Goal: Find specific page/section: Find specific page/section

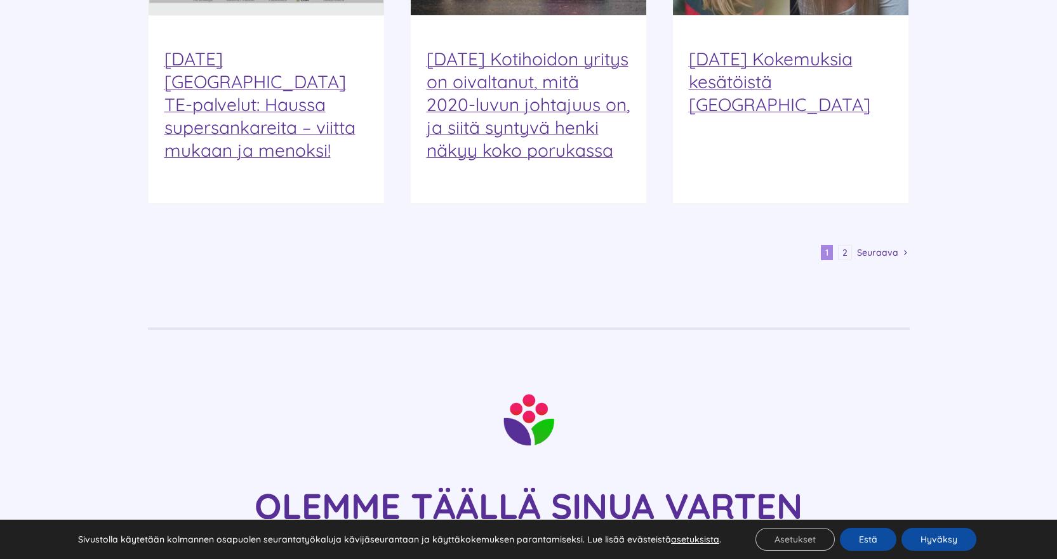
scroll to position [1778, 0]
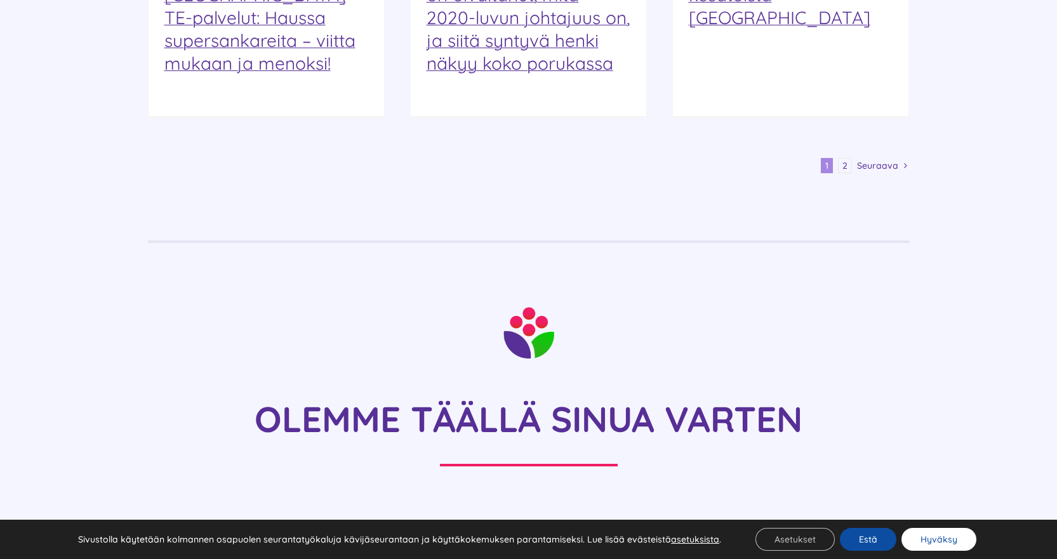
click at [934, 544] on button "Hyväksy" at bounding box center [939, 539] width 75 height 23
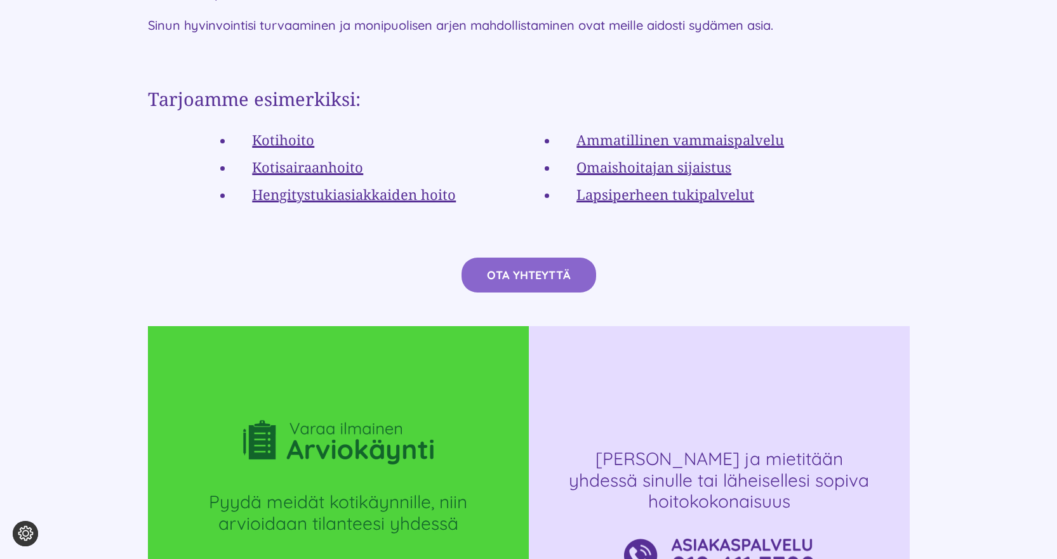
scroll to position [2413, 0]
click at [720, 131] on link "Ammatillinen vammaispalvelu" at bounding box center [681, 140] width 208 height 19
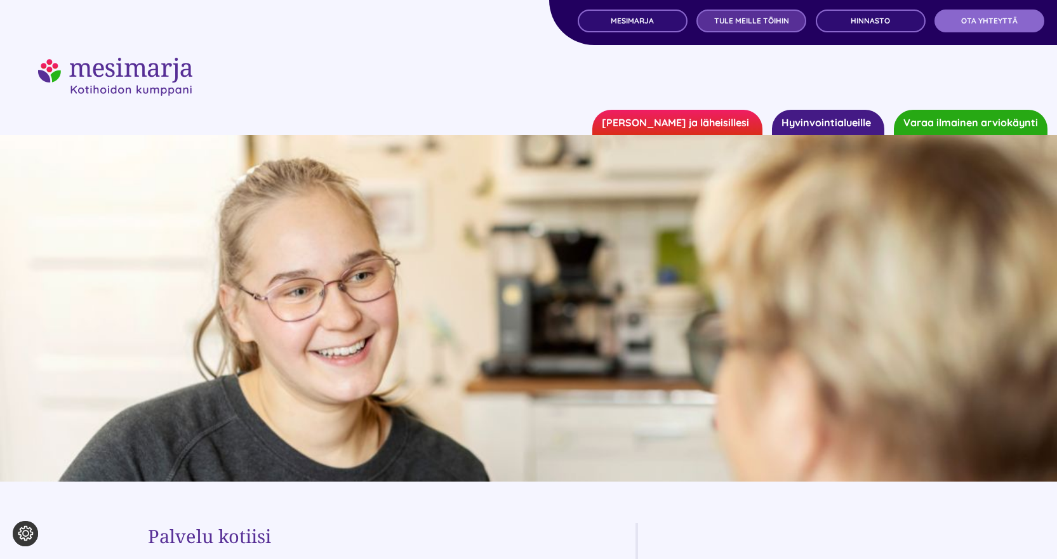
click at [745, 24] on span "TULE MEILLE TÖIHIN" at bounding box center [751, 21] width 75 height 9
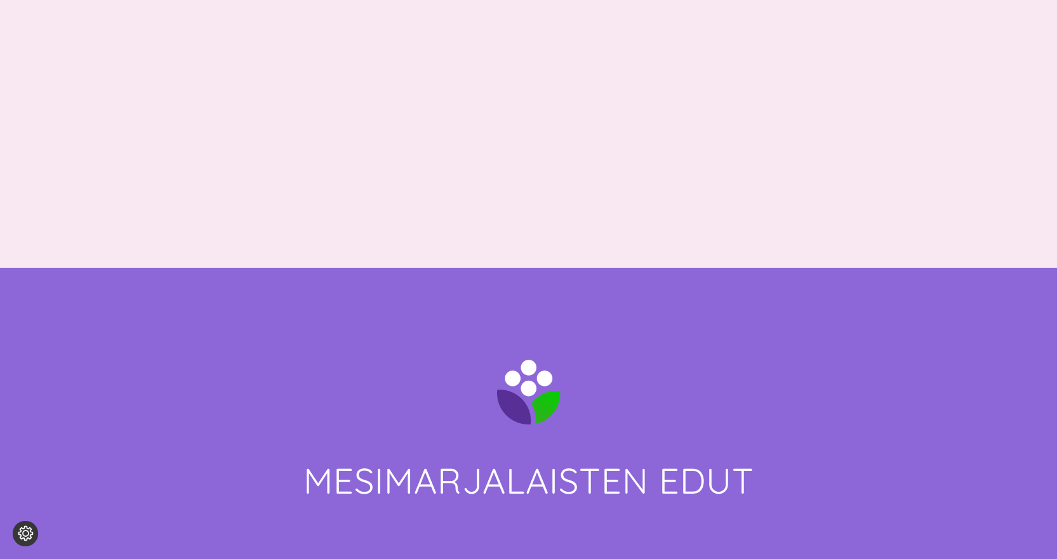
scroll to position [1588, 0]
